Goal: Information Seeking & Learning: Learn about a topic

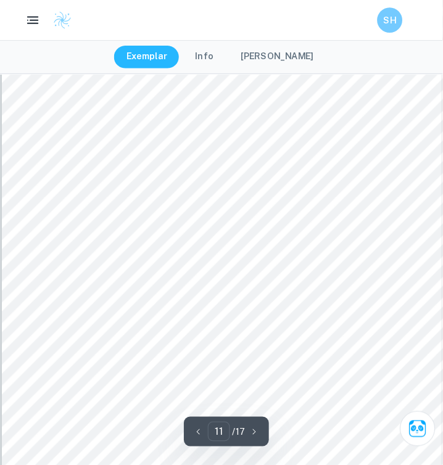
scroll to position [6573, 0]
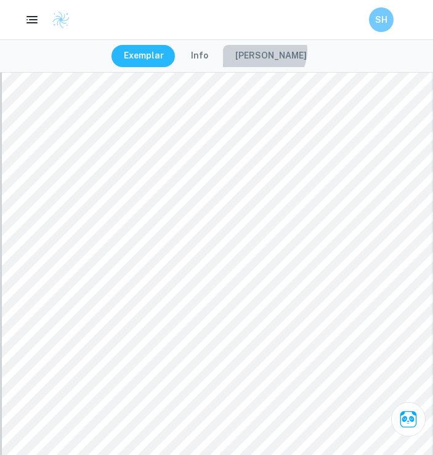
click at [268, 51] on button "[PERSON_NAME]" at bounding box center [271, 56] width 96 height 22
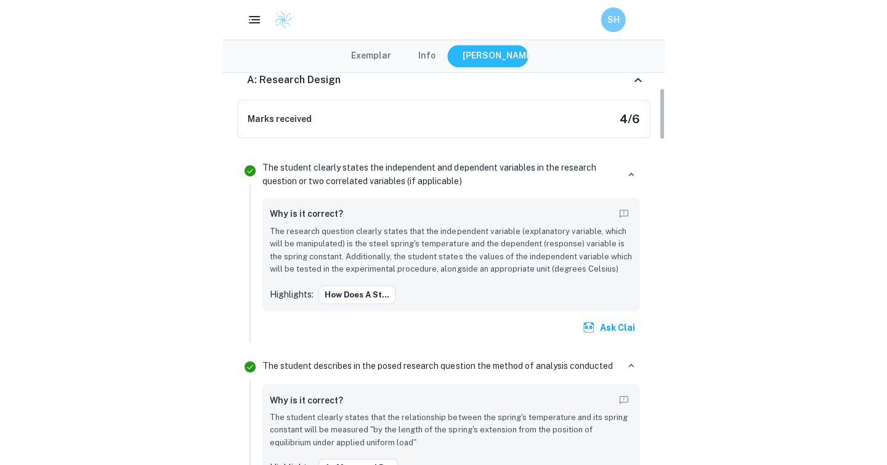
scroll to position [123, 0]
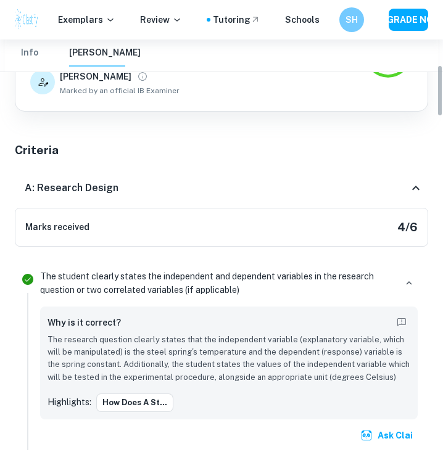
type input "9"
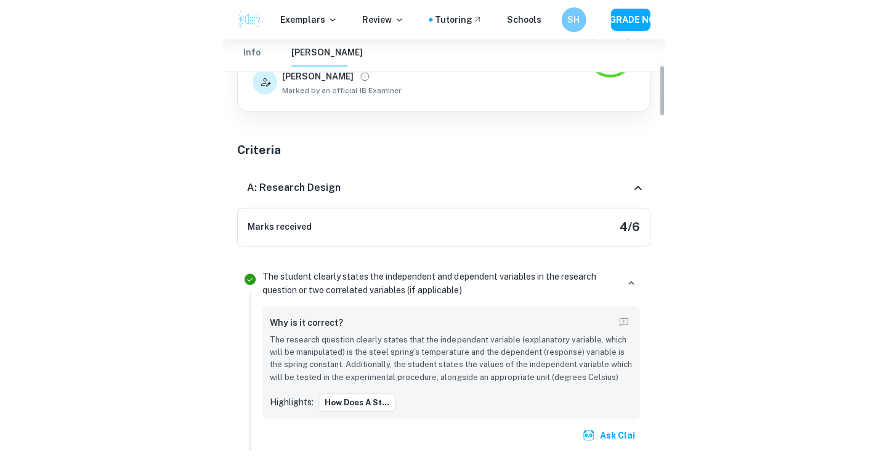
scroll to position [205, 0]
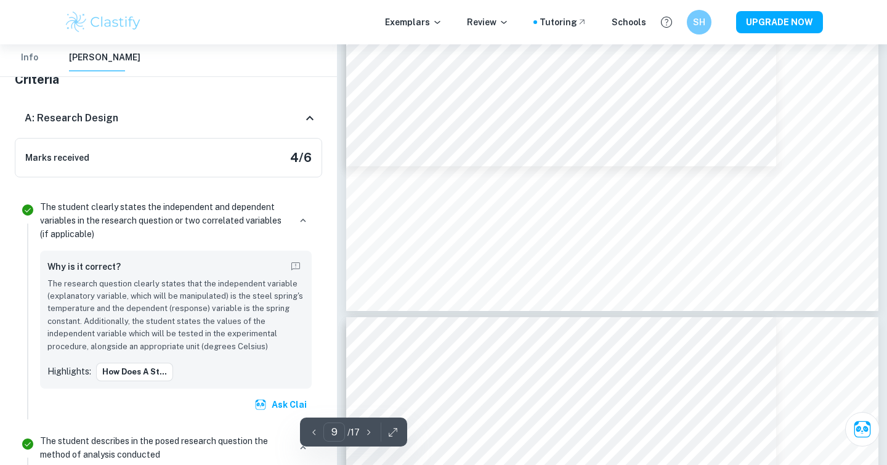
click at [23, 52] on button "Info" at bounding box center [30, 57] width 30 height 27
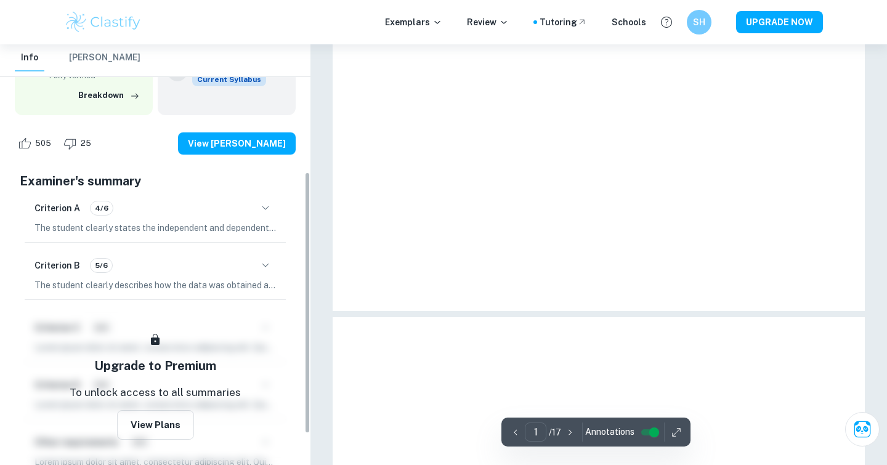
type input "9"
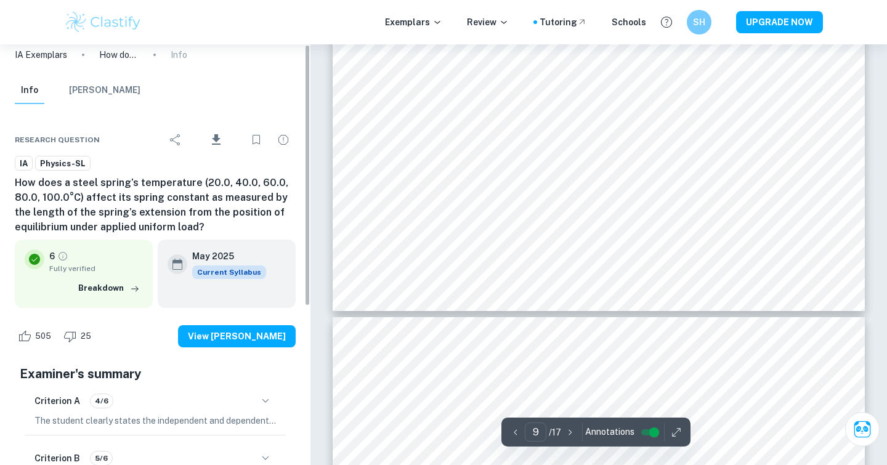
scroll to position [0, 0]
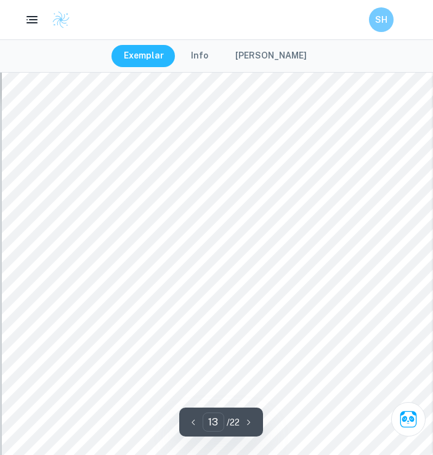
scroll to position [7704, 0]
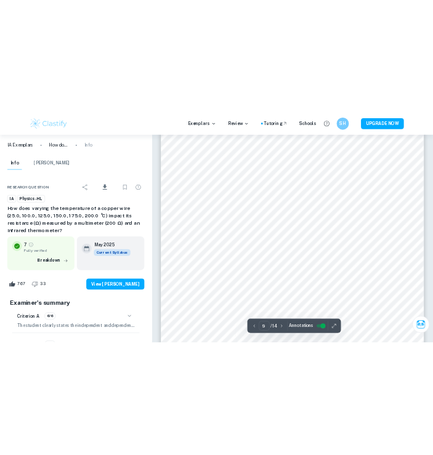
scroll to position [6779, 0]
